Goal: Information Seeking & Learning: Learn about a topic

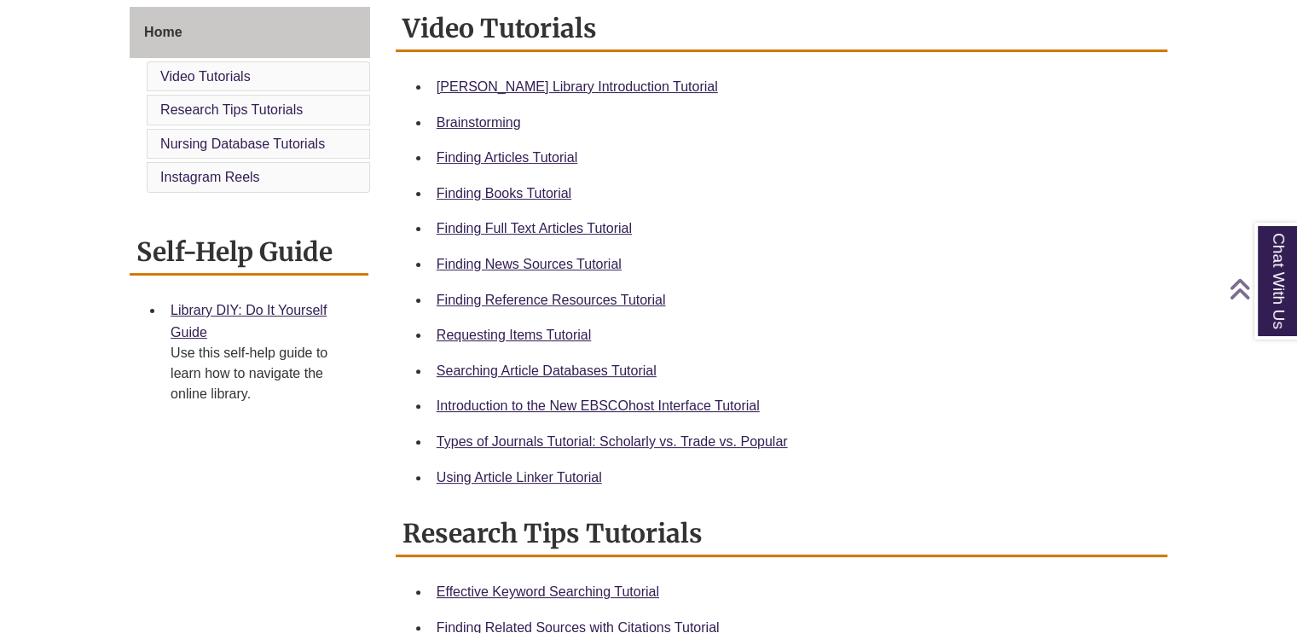
scroll to position [477, 0]
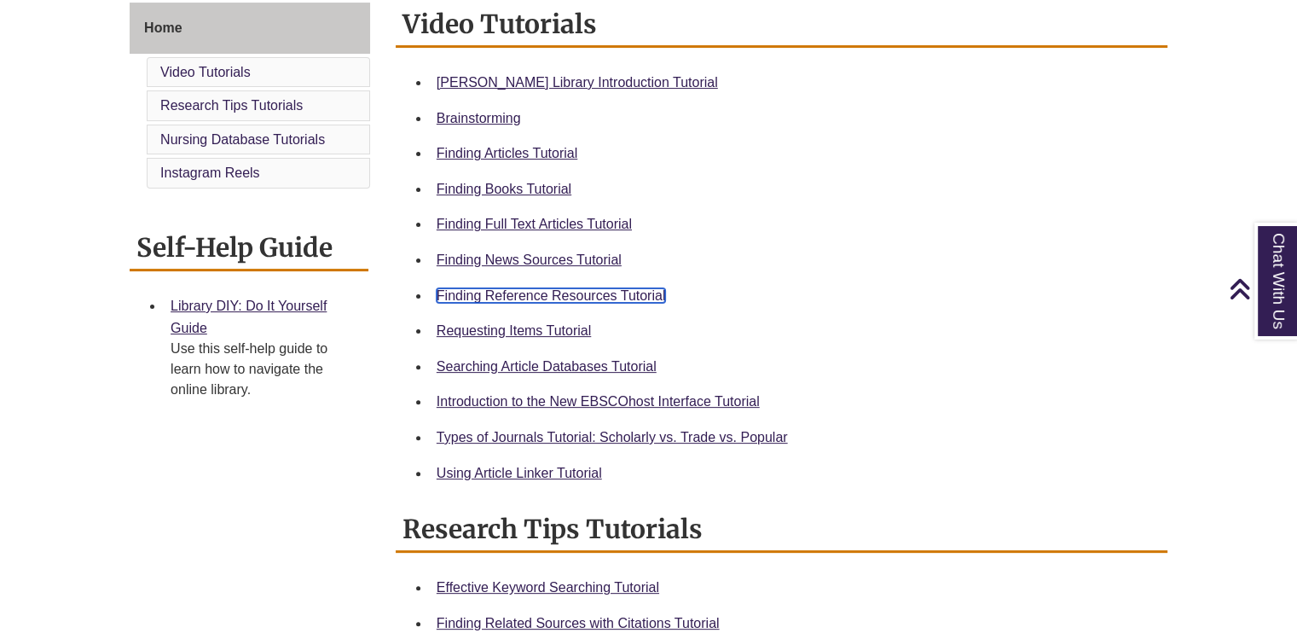
click at [501, 295] on link "Finding Reference Resources Tutorial" at bounding box center [551, 295] width 229 height 14
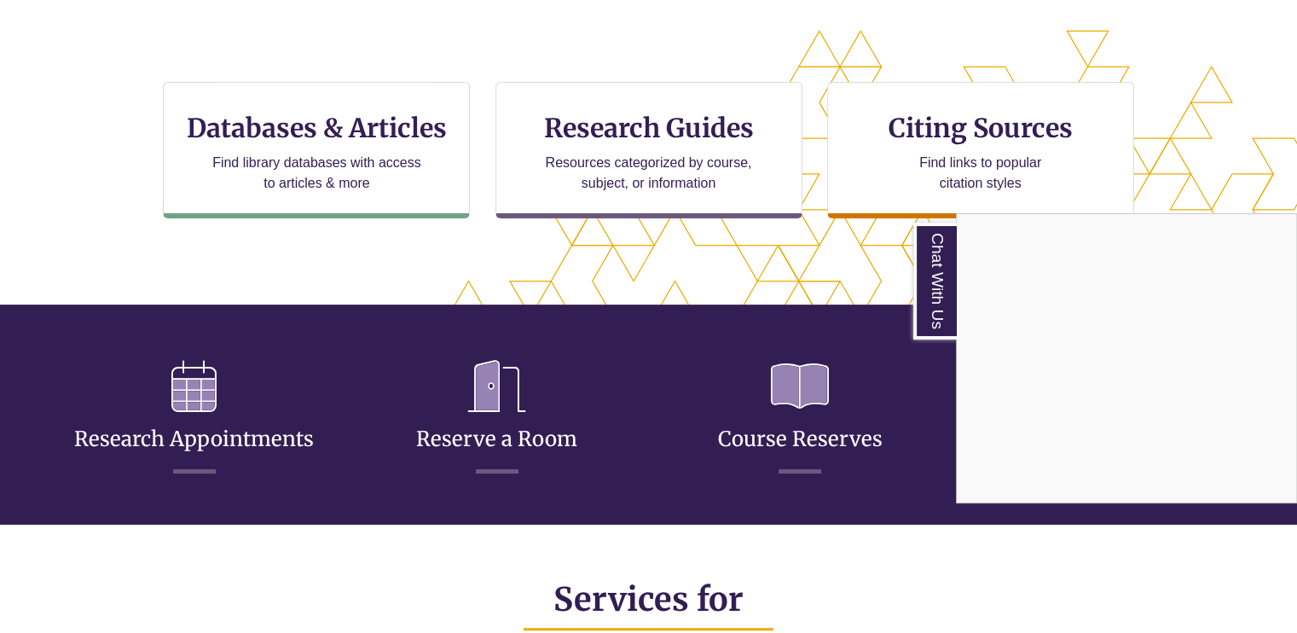
scroll to position [553, 0]
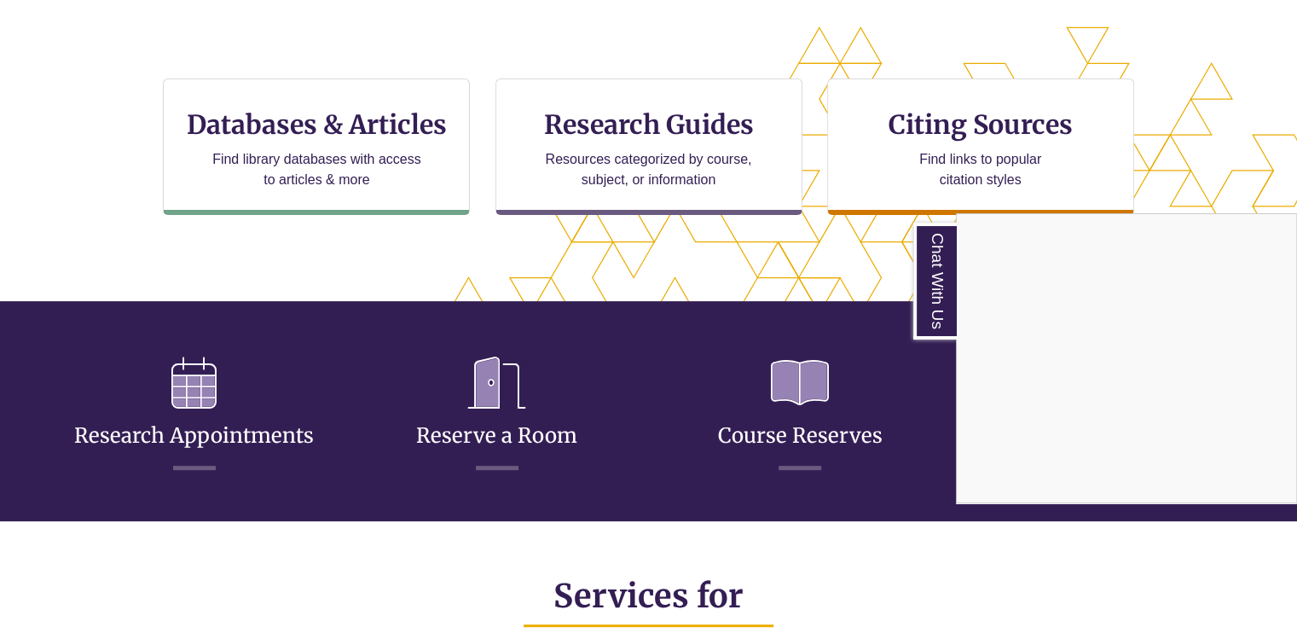
click at [297, 186] on div "Chat With Us" at bounding box center [648, 316] width 1297 height 633
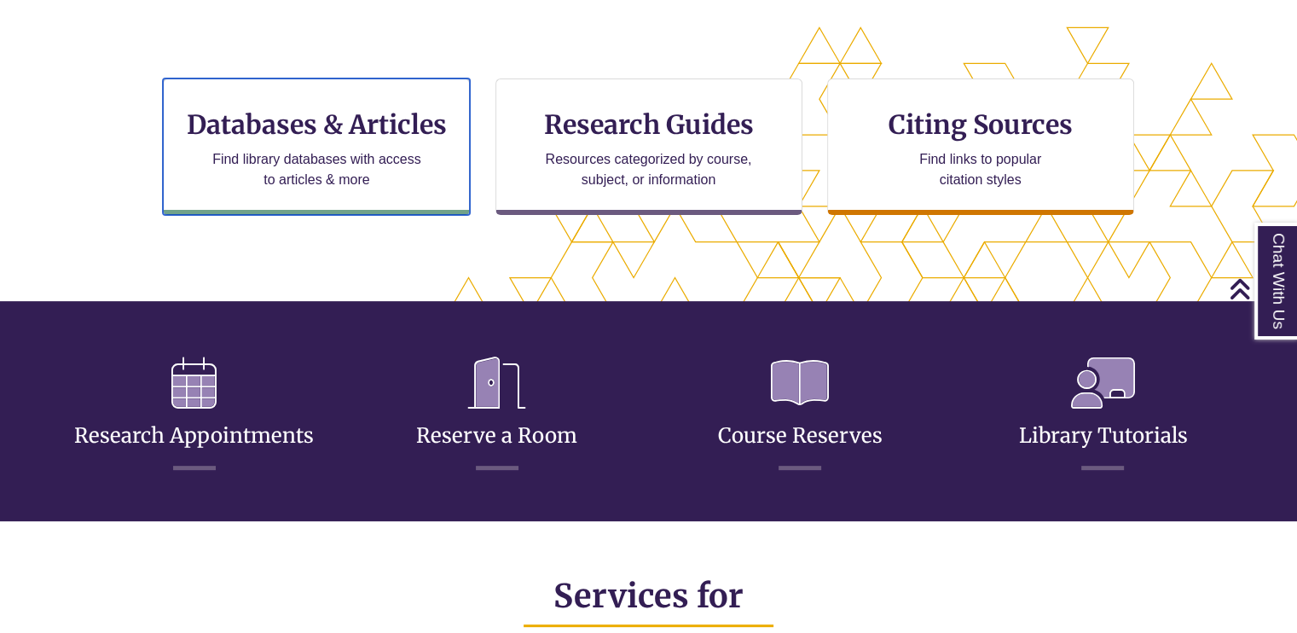
click at [297, 186] on p "Find library databases with access to articles & more" at bounding box center [317, 169] width 223 height 41
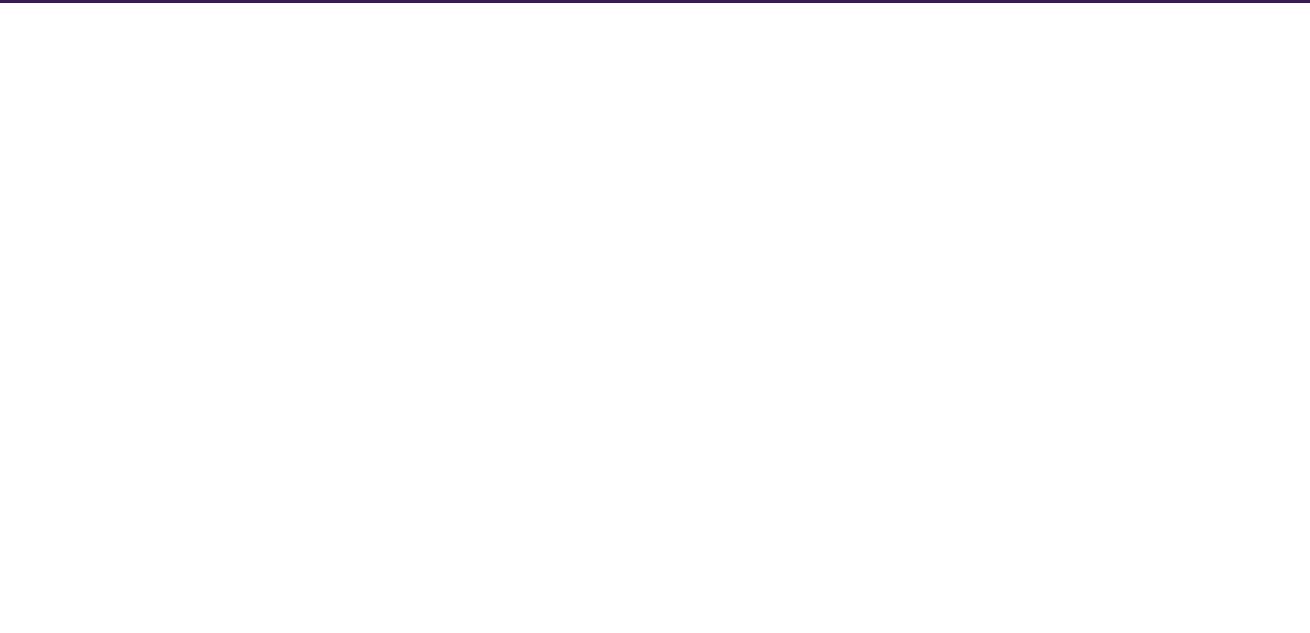
select select "Database Subject Filter"
select select "Database Types Filter"
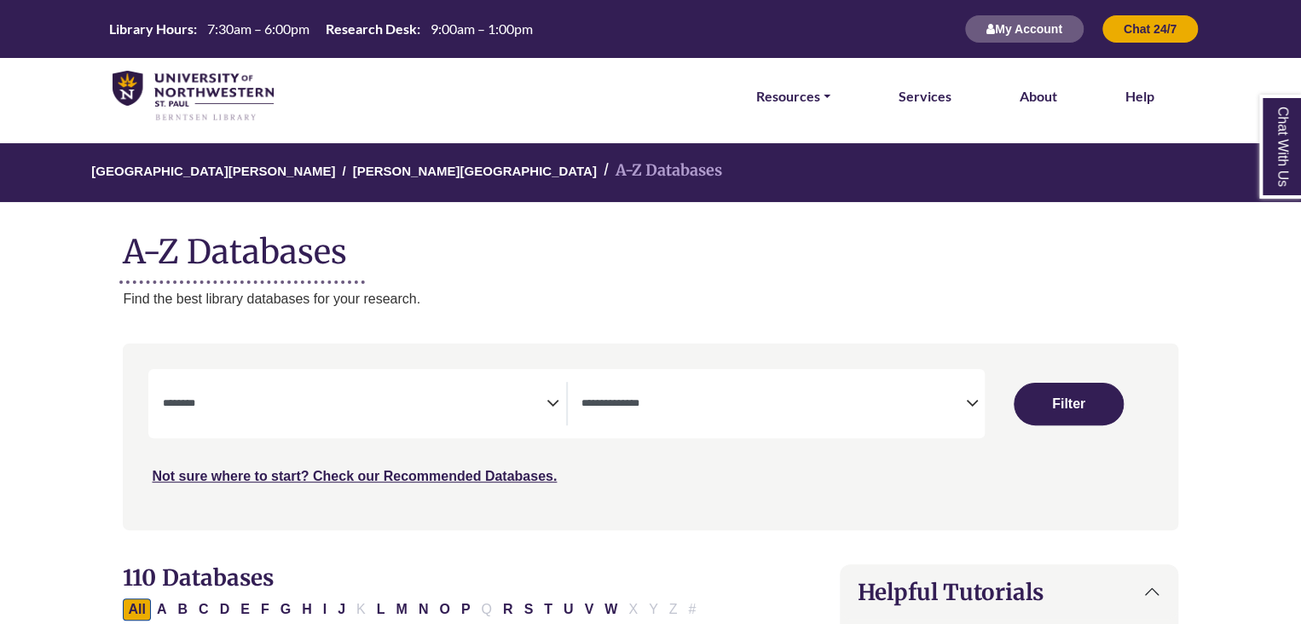
select select "Database Subject Filter"
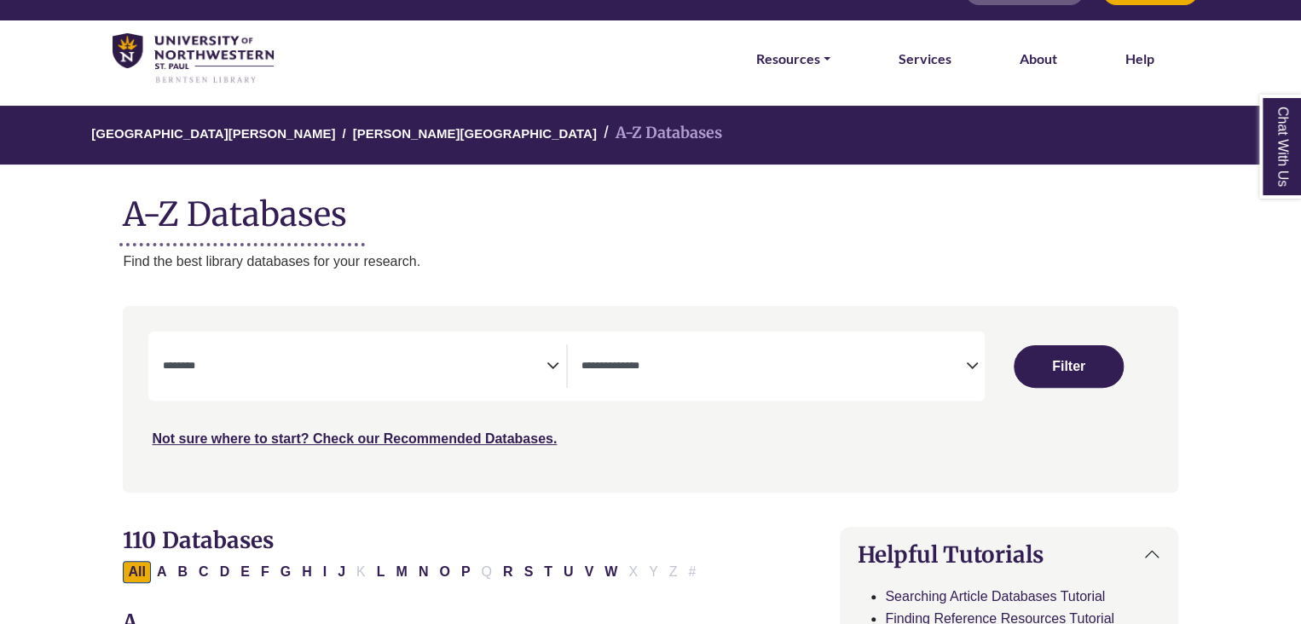
scroll to position [40, 0]
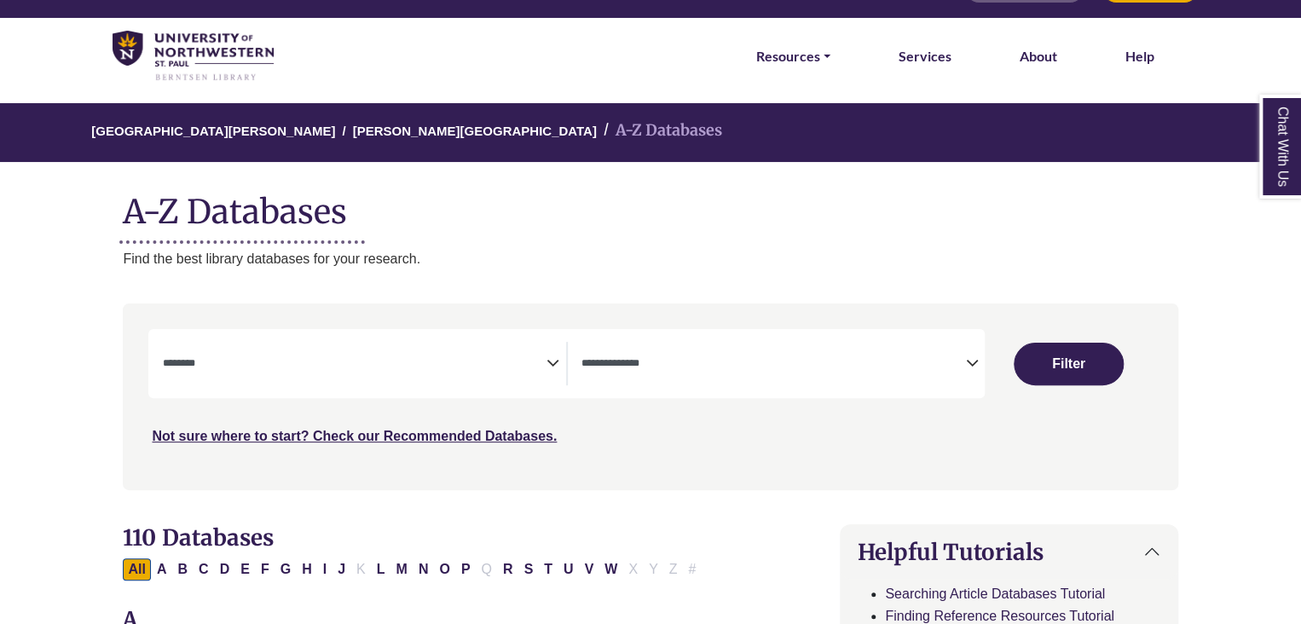
click at [1289, 135] on link "Chat With Us" at bounding box center [1281, 147] width 43 height 104
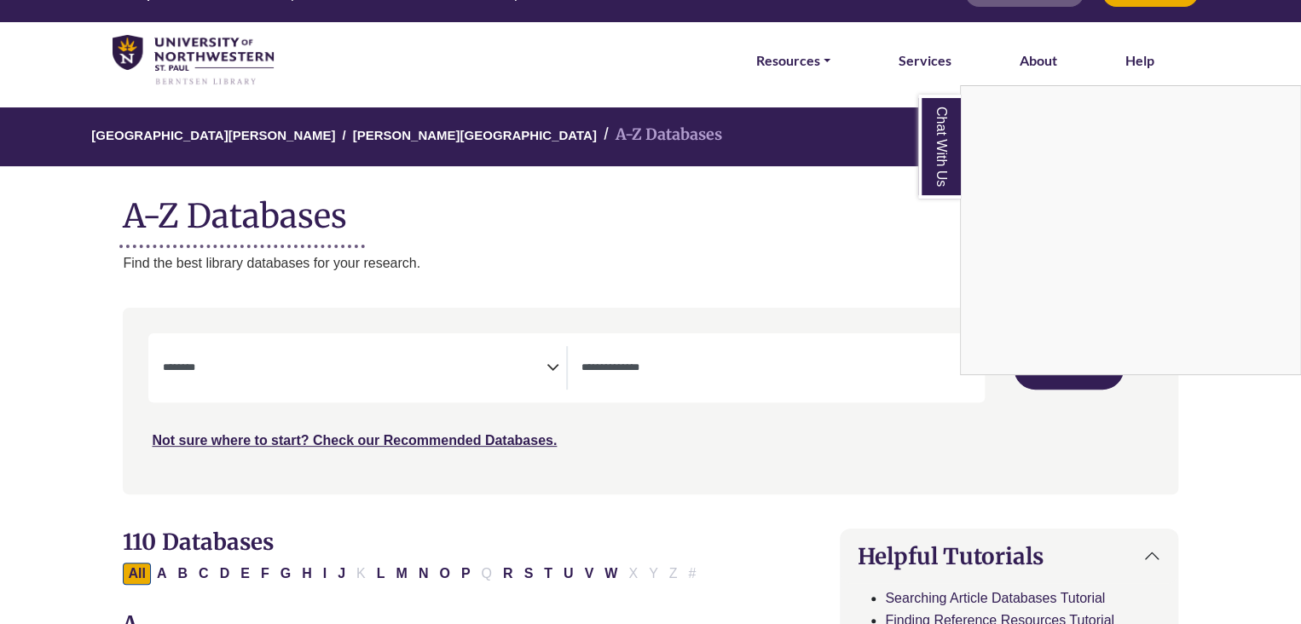
scroll to position [0, 0]
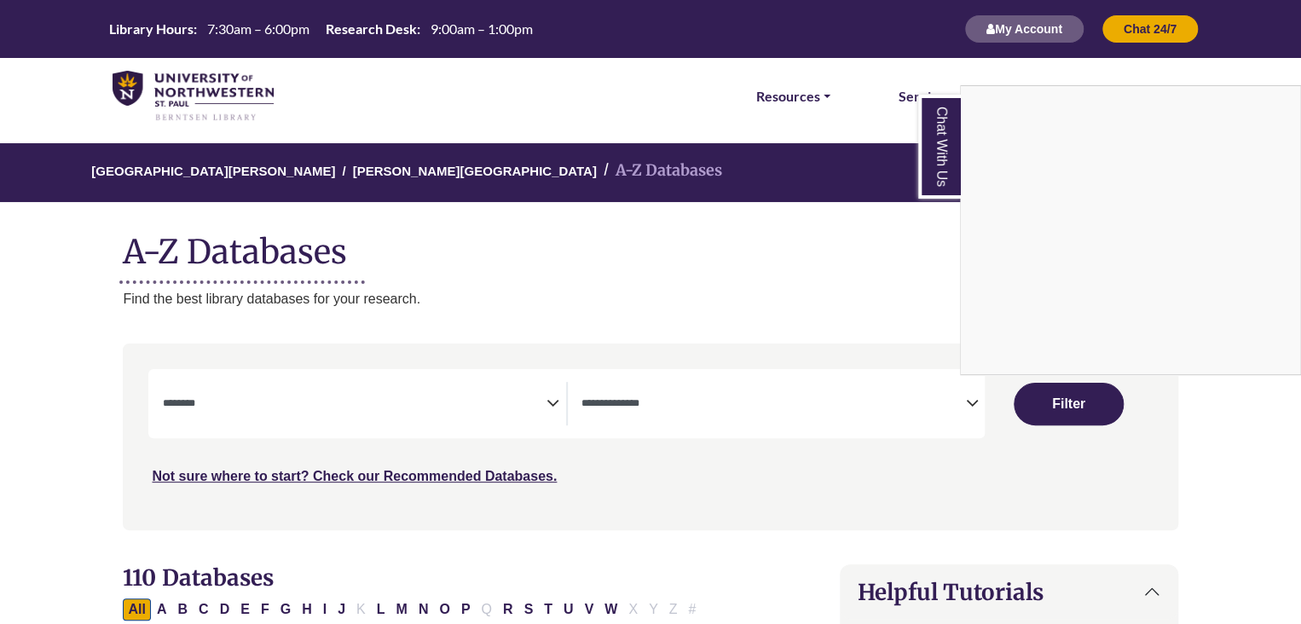
click at [924, 186] on link "Chat With Us" at bounding box center [940, 147] width 43 height 104
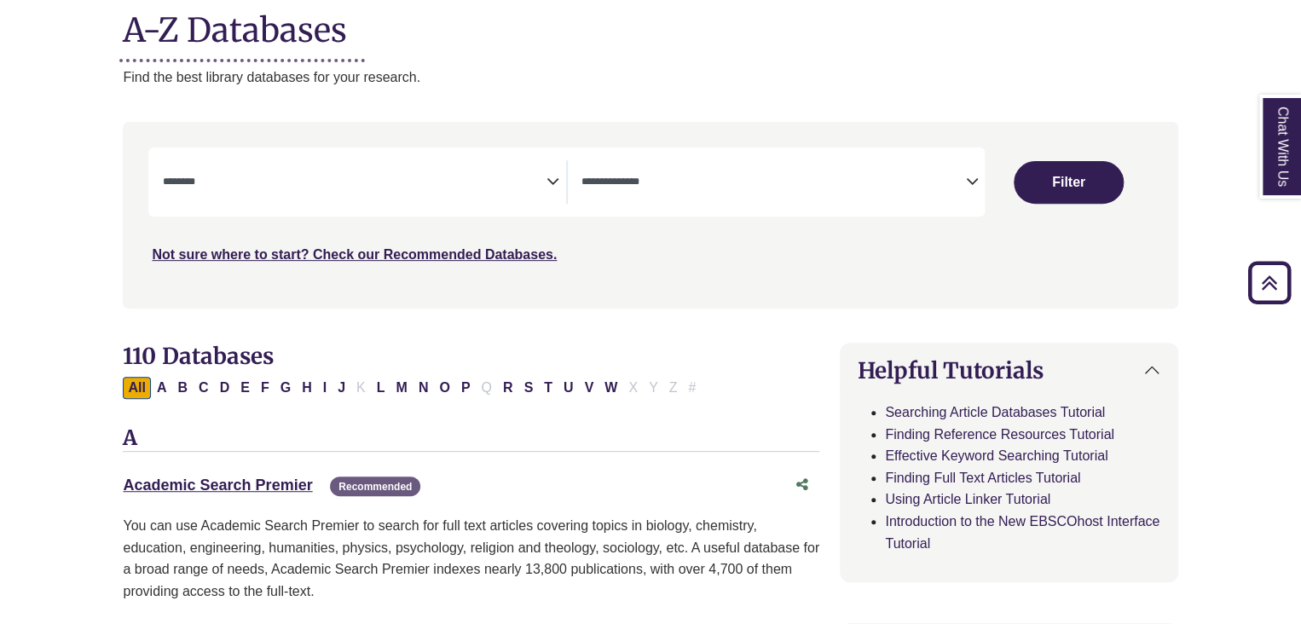
scroll to position [223, 0]
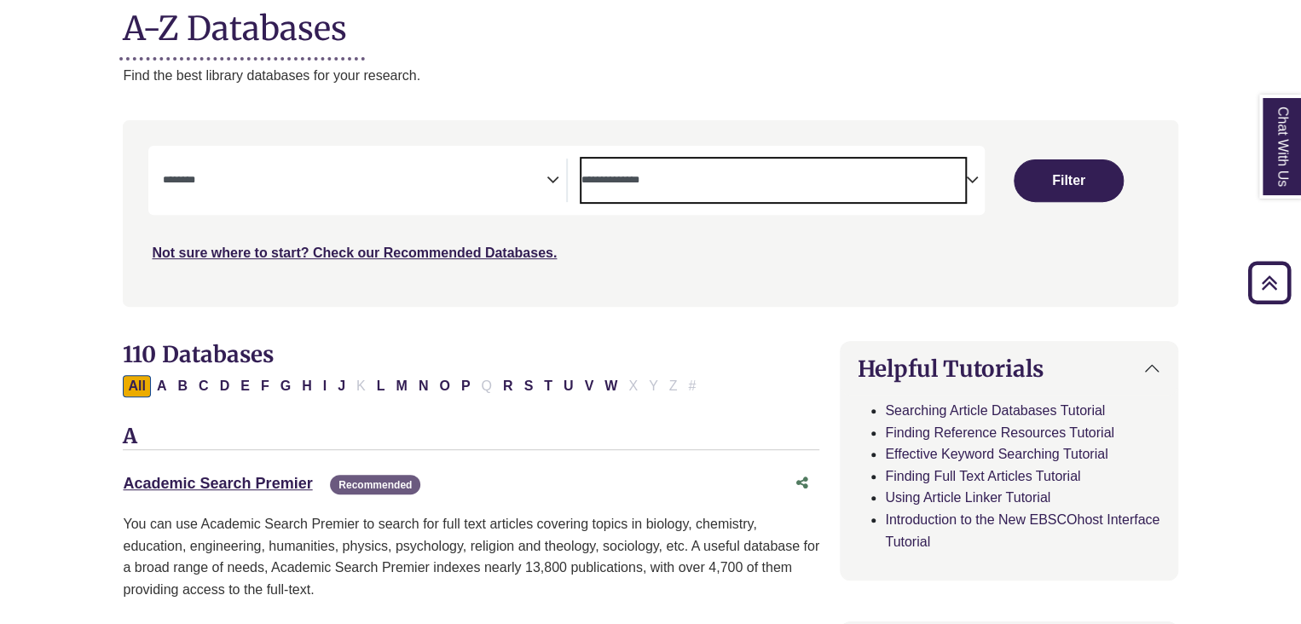
click at [627, 192] on span "Search filters" at bounding box center [774, 180] width 384 height 43
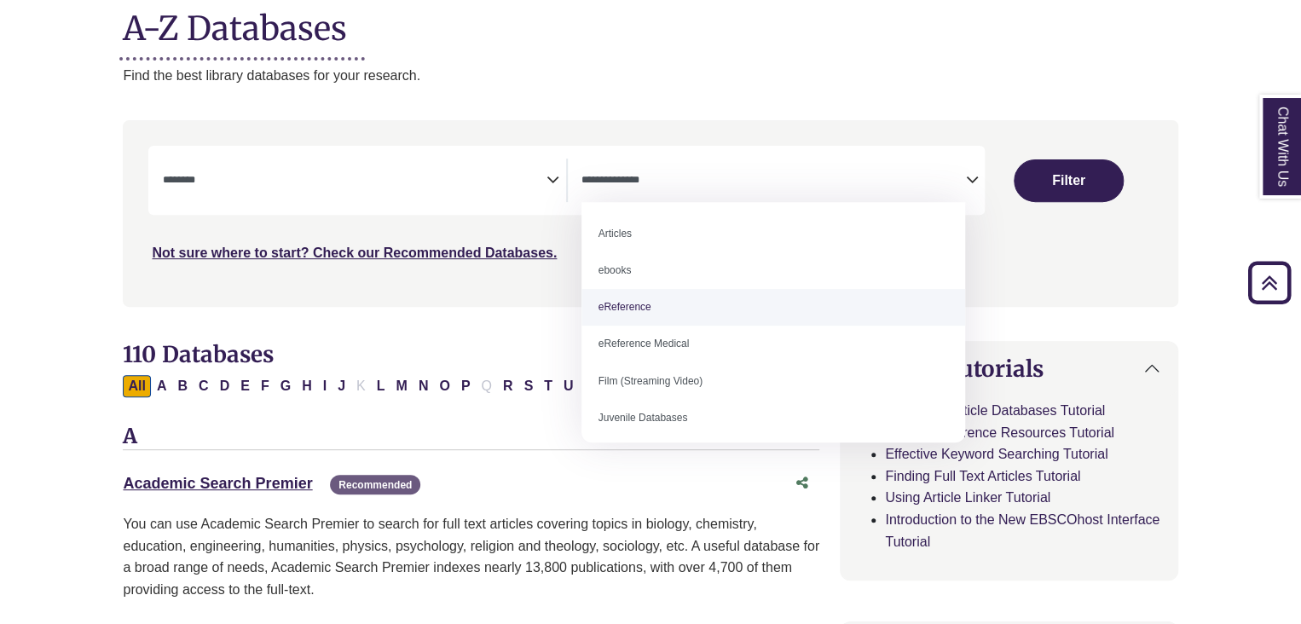
select select "*****"
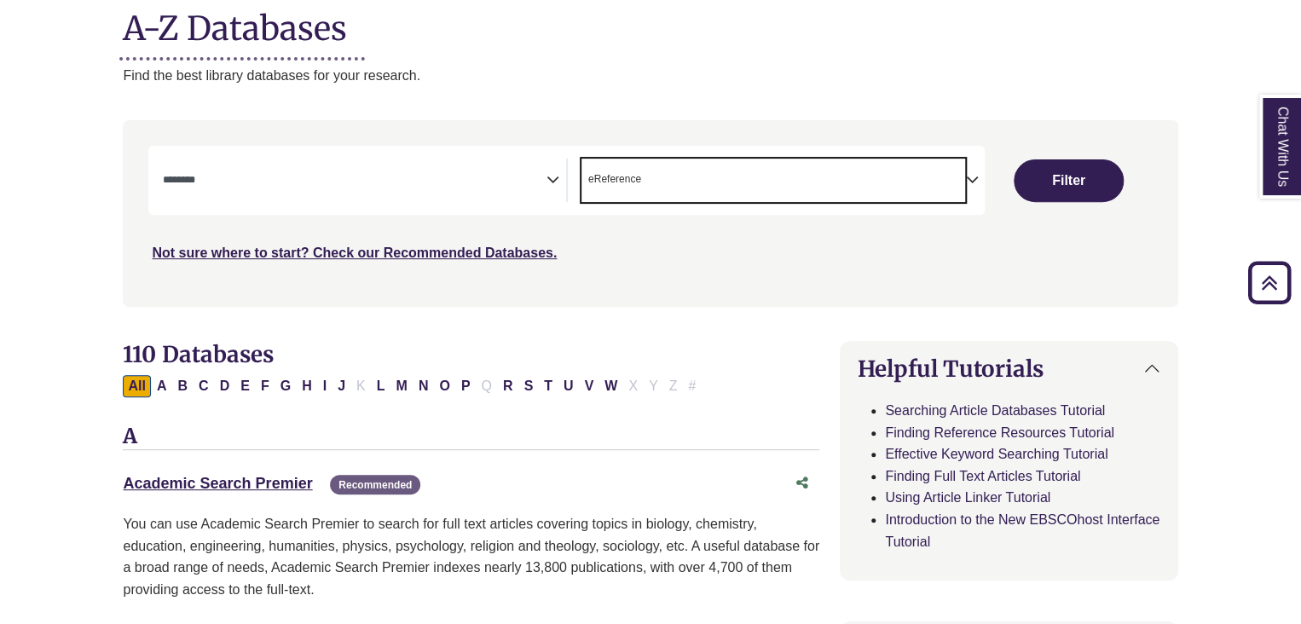
click at [297, 165] on span "Search filters" at bounding box center [354, 180] width 384 height 43
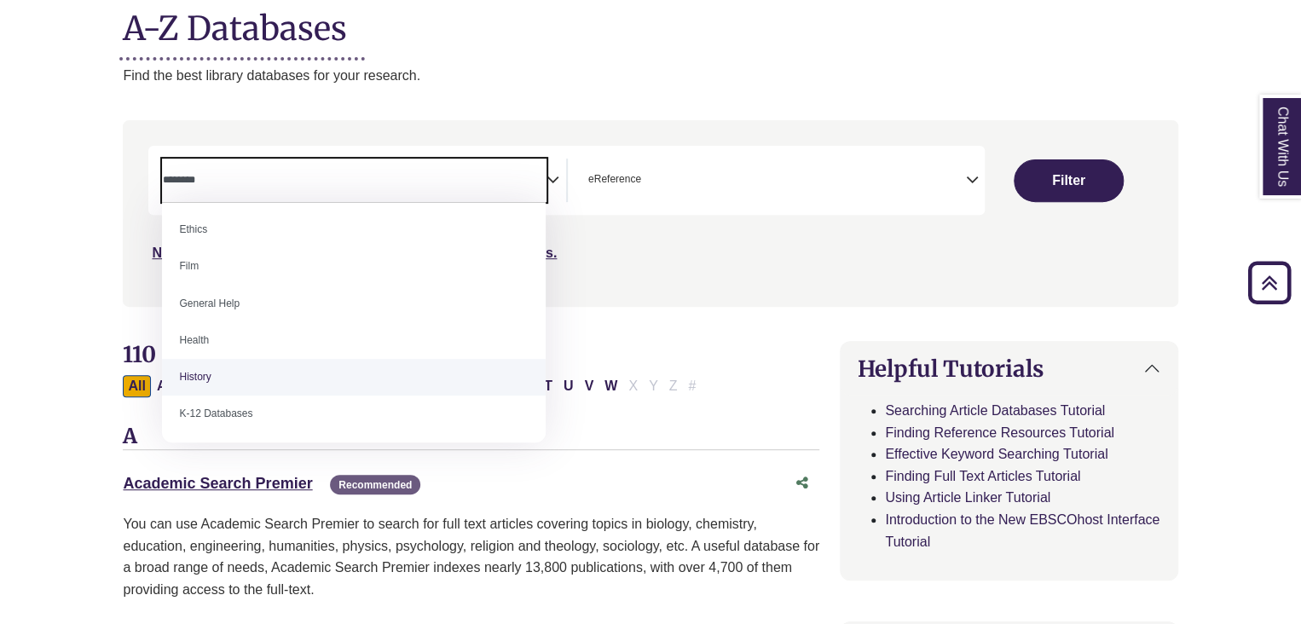
scroll to position [672, 0]
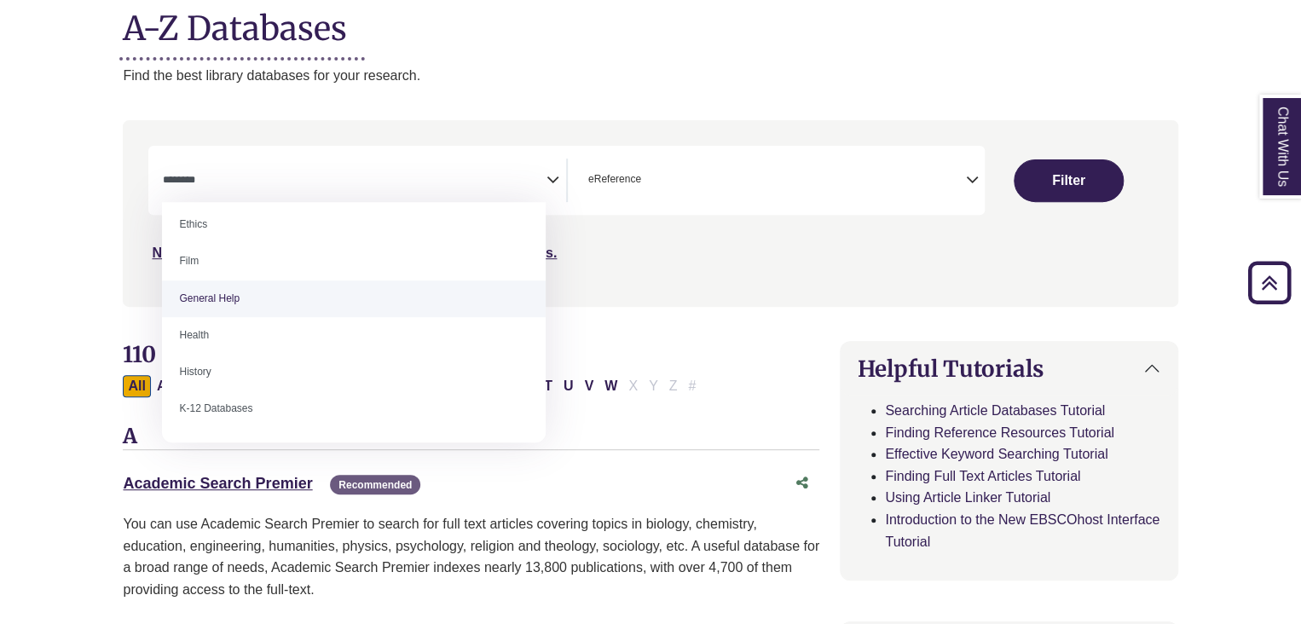
select select "*****"
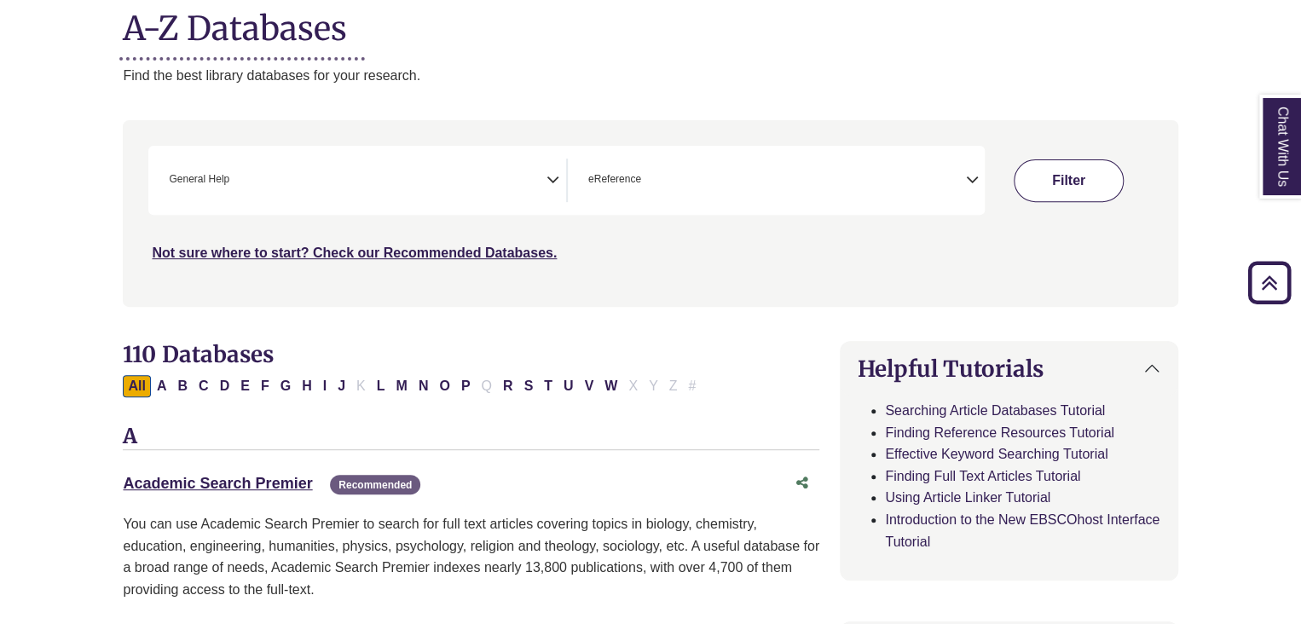
click at [1055, 168] on button "Filter" at bounding box center [1069, 180] width 110 height 43
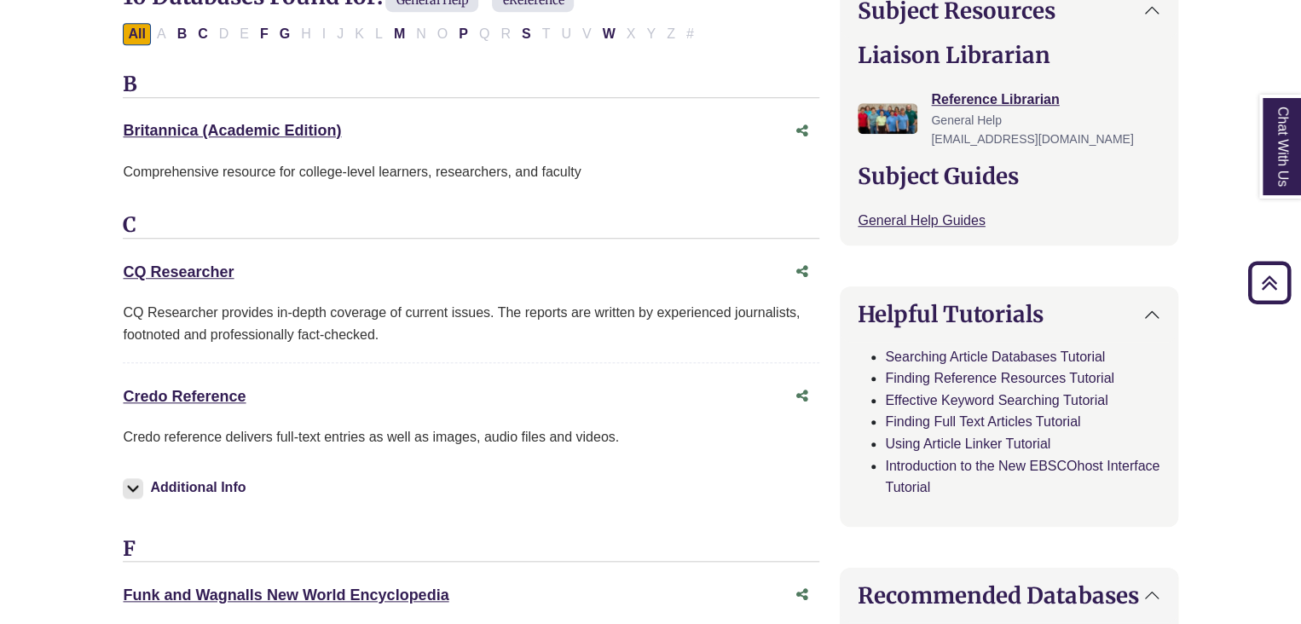
scroll to position [603, 0]
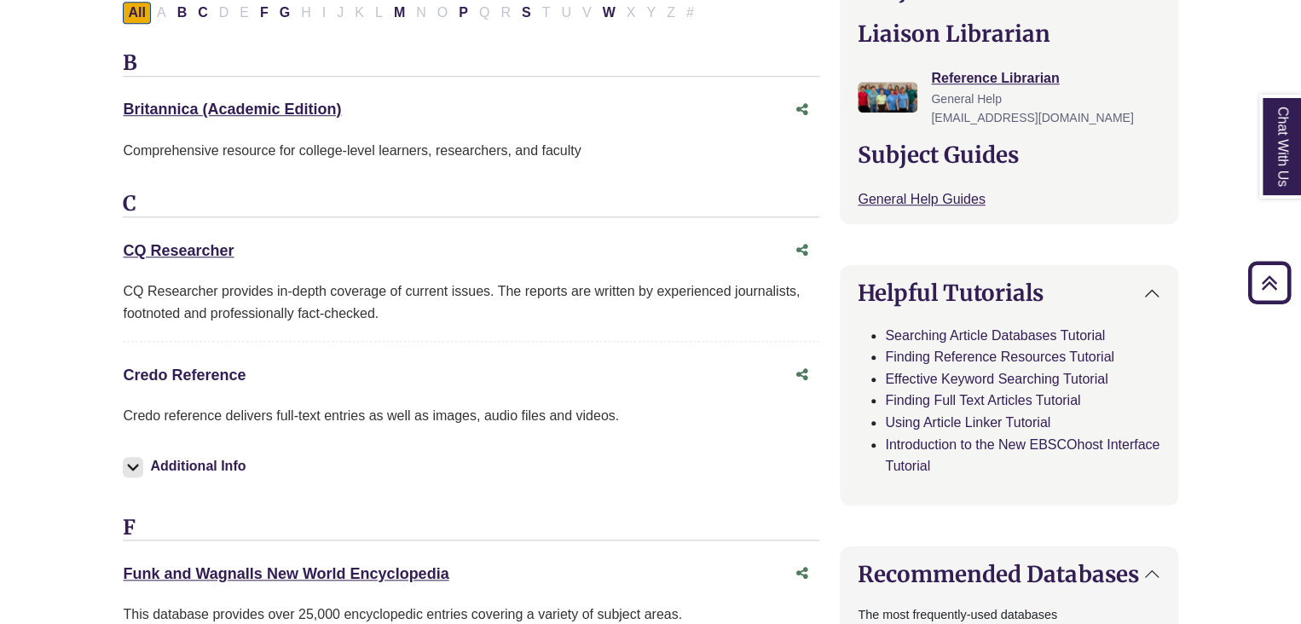
click at [182, 378] on link "Credo Reference This link opens in a new window" at bounding box center [184, 375] width 123 height 17
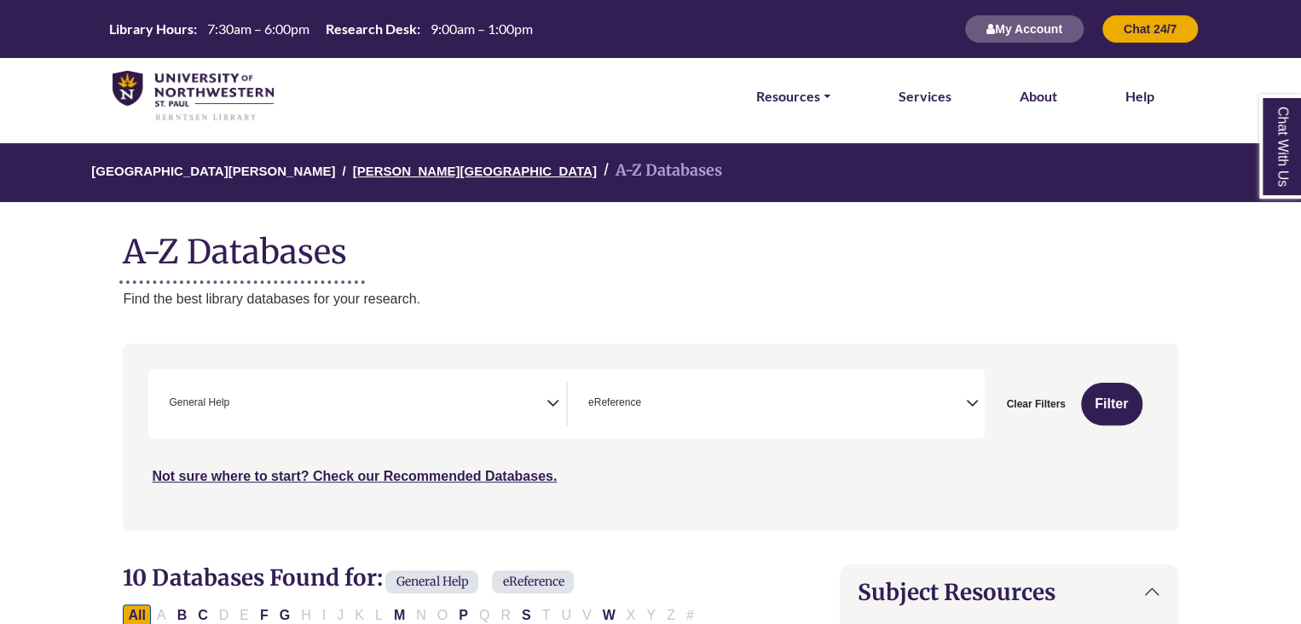
click at [391, 170] on link "[PERSON_NAME][GEOGRAPHIC_DATA]" at bounding box center [475, 169] width 244 height 17
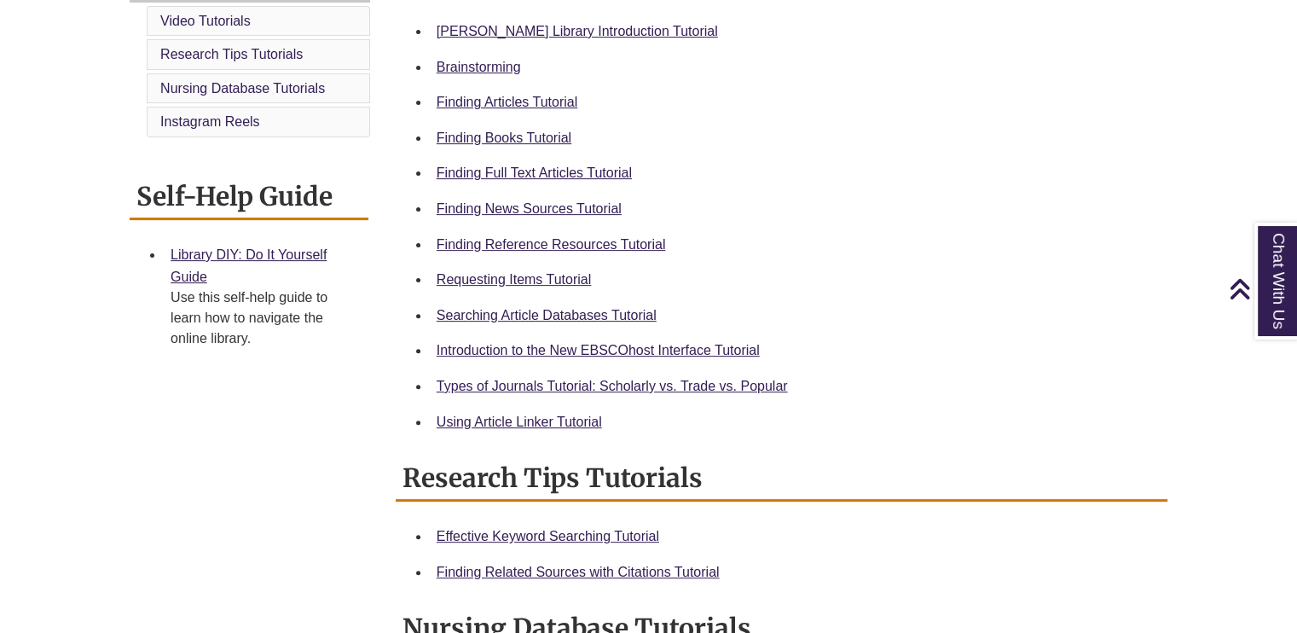
scroll to position [532, 0]
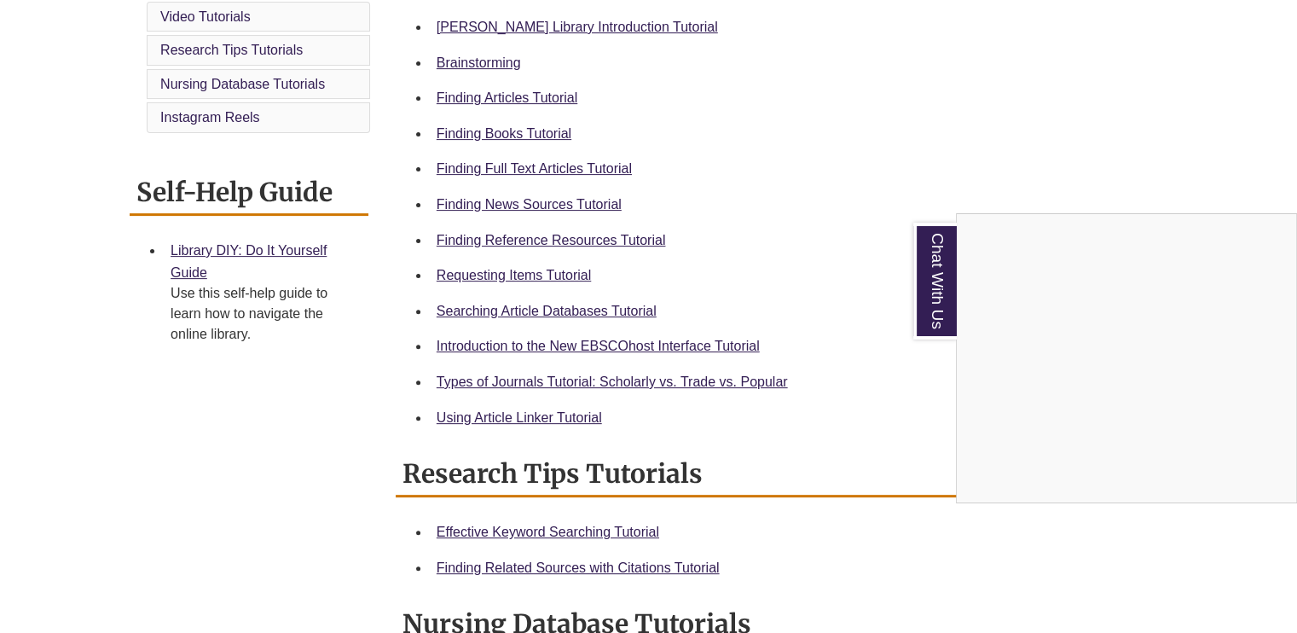
click at [484, 202] on div "Chat With Us" at bounding box center [648, 316] width 1297 height 633
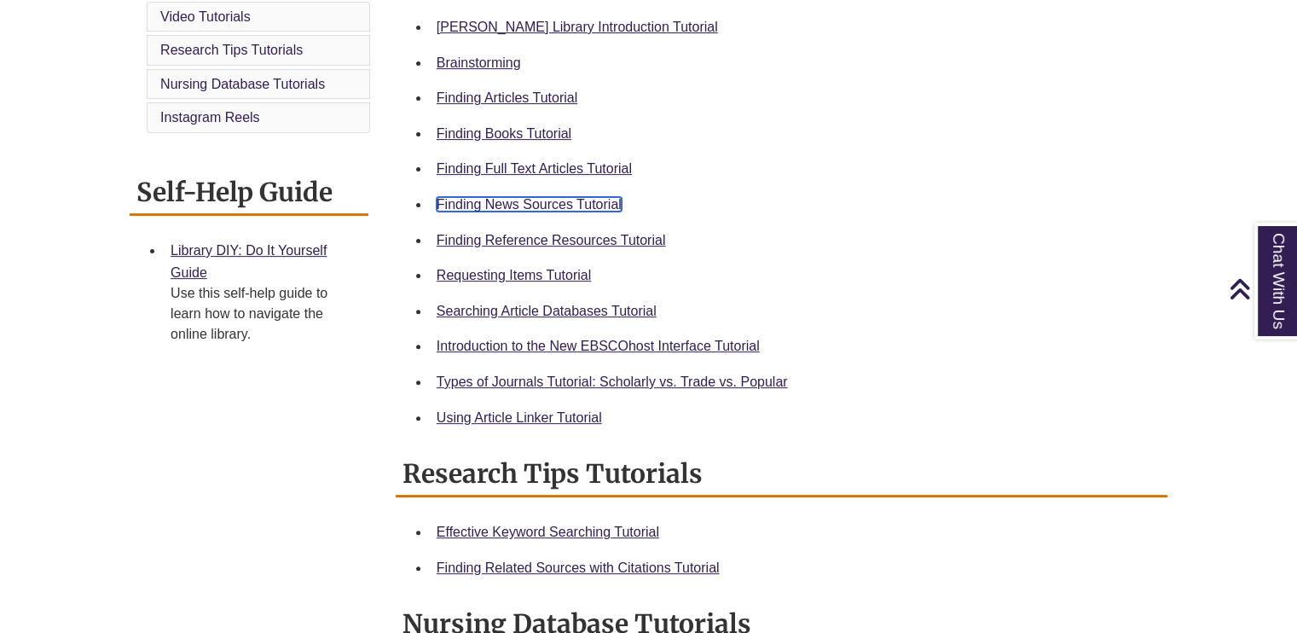
click at [484, 202] on link "Finding News Sources Tutorial" at bounding box center [529, 204] width 185 height 14
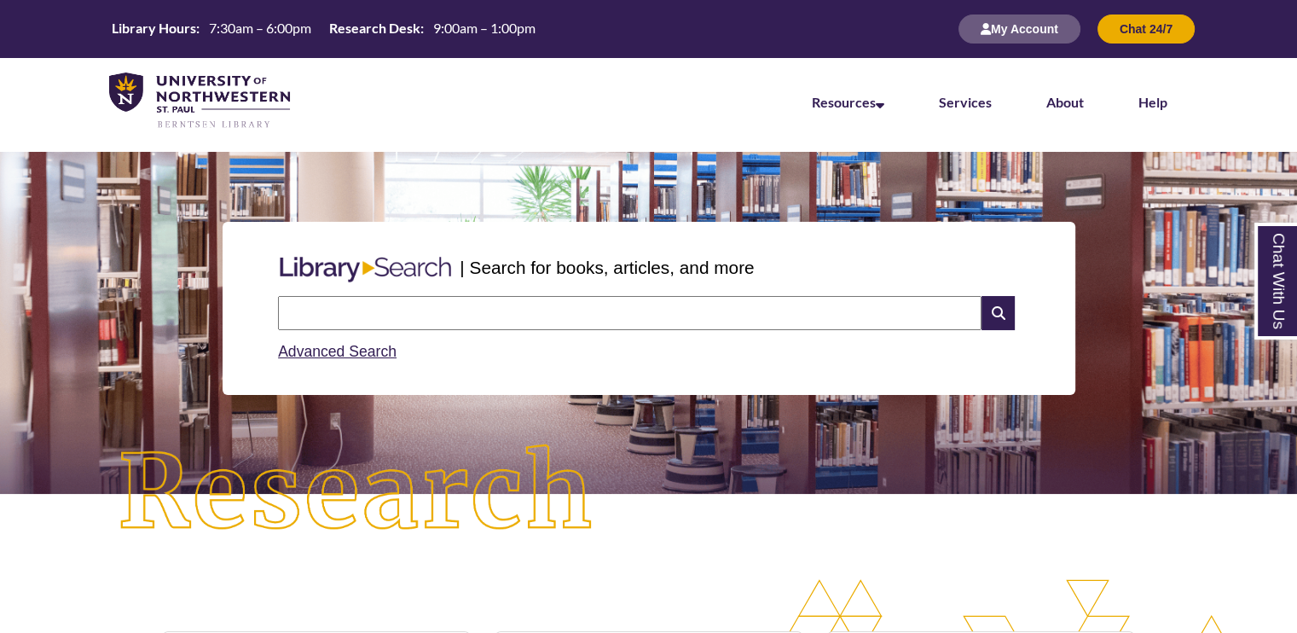
click at [413, 313] on input "text" at bounding box center [630, 313] width 704 height 34
type input "********"
